Goal: Use online tool/utility: Utilize a website feature to perform a specific function

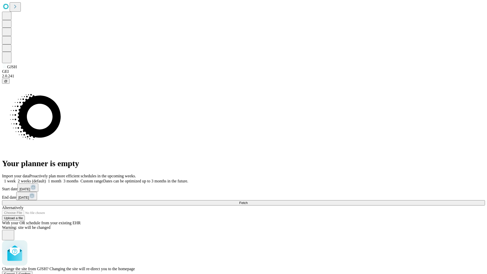
click at [31, 272] on span "Confirm" at bounding box center [25, 274] width 12 height 4
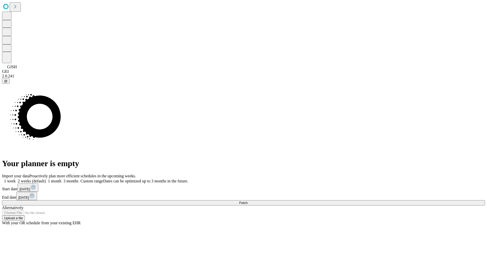
click at [16, 179] on label "1 week" at bounding box center [9, 181] width 14 height 4
click at [247, 201] on span "Fetch" at bounding box center [243, 203] width 8 height 4
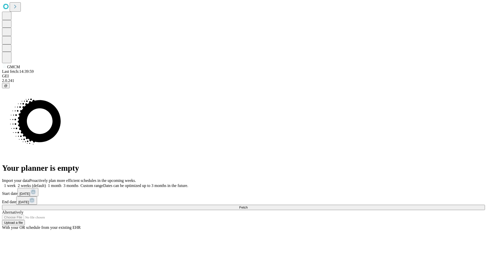
click at [16, 183] on label "1 week" at bounding box center [9, 185] width 14 height 4
click at [247, 205] on span "Fetch" at bounding box center [243, 207] width 8 height 4
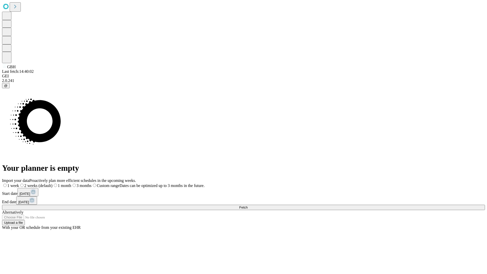
click at [247, 205] on span "Fetch" at bounding box center [243, 207] width 8 height 4
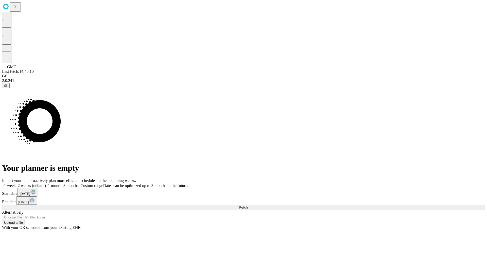
click at [16, 183] on label "1 week" at bounding box center [9, 185] width 14 height 4
click at [247, 205] on span "Fetch" at bounding box center [243, 207] width 8 height 4
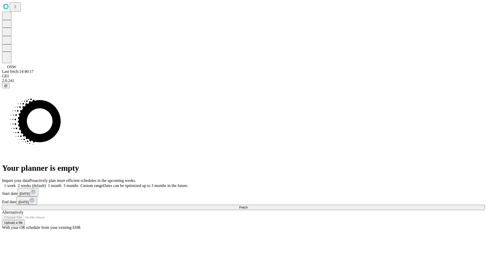
click at [16, 183] on label "1 week" at bounding box center [9, 185] width 14 height 4
click at [247, 205] on span "Fetch" at bounding box center [243, 207] width 8 height 4
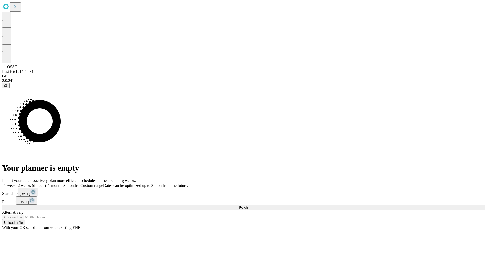
click at [16, 183] on label "1 week" at bounding box center [9, 185] width 14 height 4
click at [247, 205] on span "Fetch" at bounding box center [243, 207] width 8 height 4
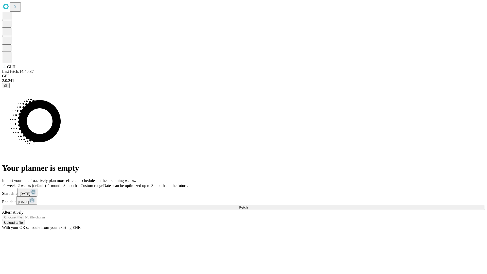
click at [16, 183] on label "1 week" at bounding box center [9, 185] width 14 height 4
click at [247, 205] on span "Fetch" at bounding box center [243, 207] width 8 height 4
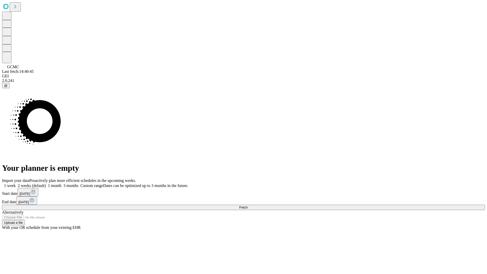
click at [16, 183] on label "1 week" at bounding box center [9, 185] width 14 height 4
click at [247, 205] on span "Fetch" at bounding box center [243, 207] width 8 height 4
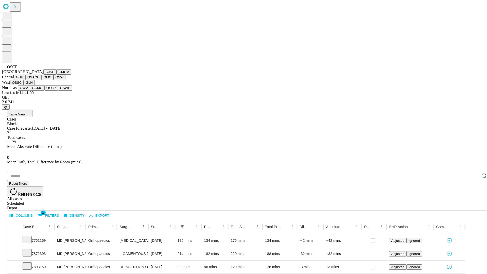
click at [58, 90] on button "GSWB" at bounding box center [65, 87] width 14 height 5
